Goal: Find specific page/section: Find specific page/section

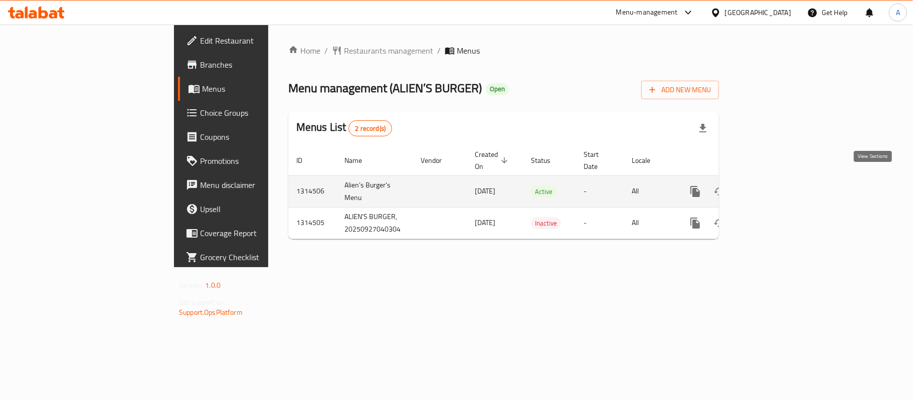
click at [774, 186] on icon "enhanced table" at bounding box center [768, 192] width 12 height 12
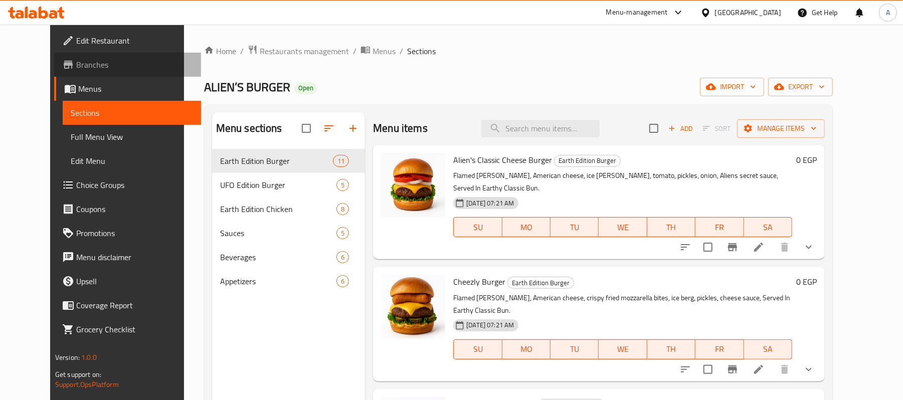
click at [76, 62] on span "Branches" at bounding box center [134, 65] width 117 height 12
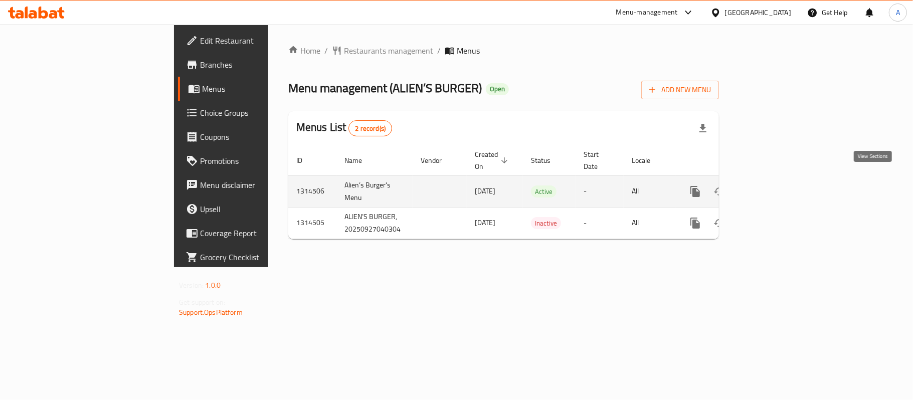
click at [774, 186] on icon "enhanced table" at bounding box center [768, 192] width 12 height 12
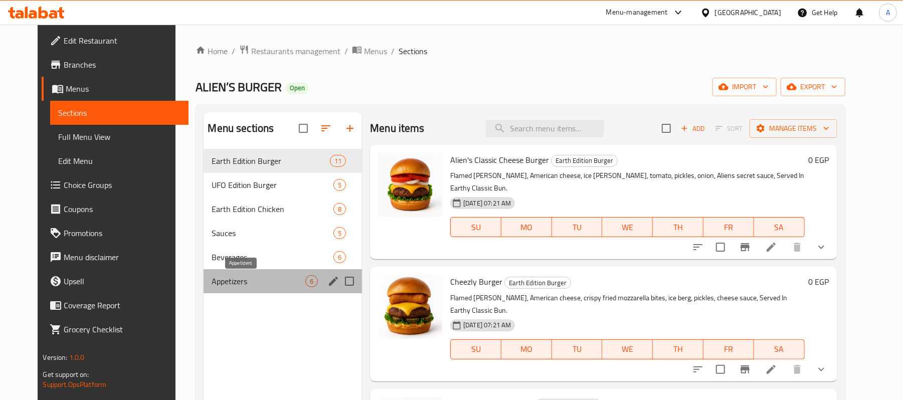
click at [244, 283] on span "Appetizers" at bounding box center [259, 281] width 94 height 12
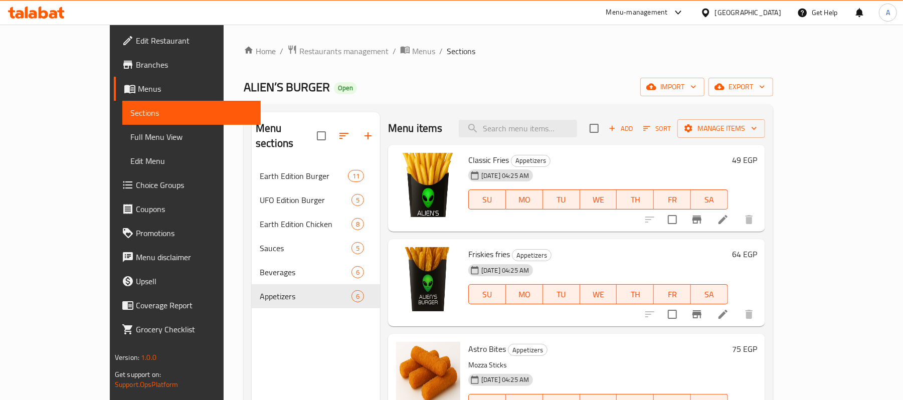
click at [244, 87] on span "ALIEN’S BURGER" at bounding box center [287, 87] width 86 height 23
copy span "ALIEN’S"
copy span "ALIEN’S BURGER"
